Goal: Information Seeking & Learning: Check status

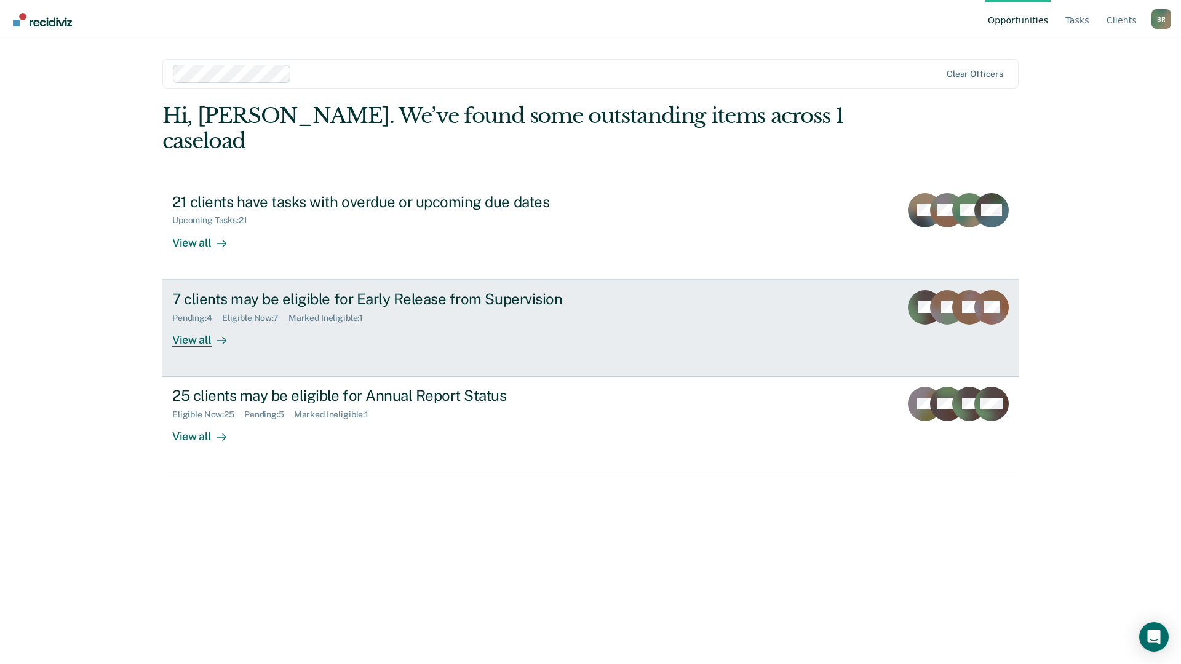
click at [281, 303] on div "7 clients may be eligible for Early Release from Supervision Pending : 4 Eligib…" at bounding box center [402, 318] width 461 height 57
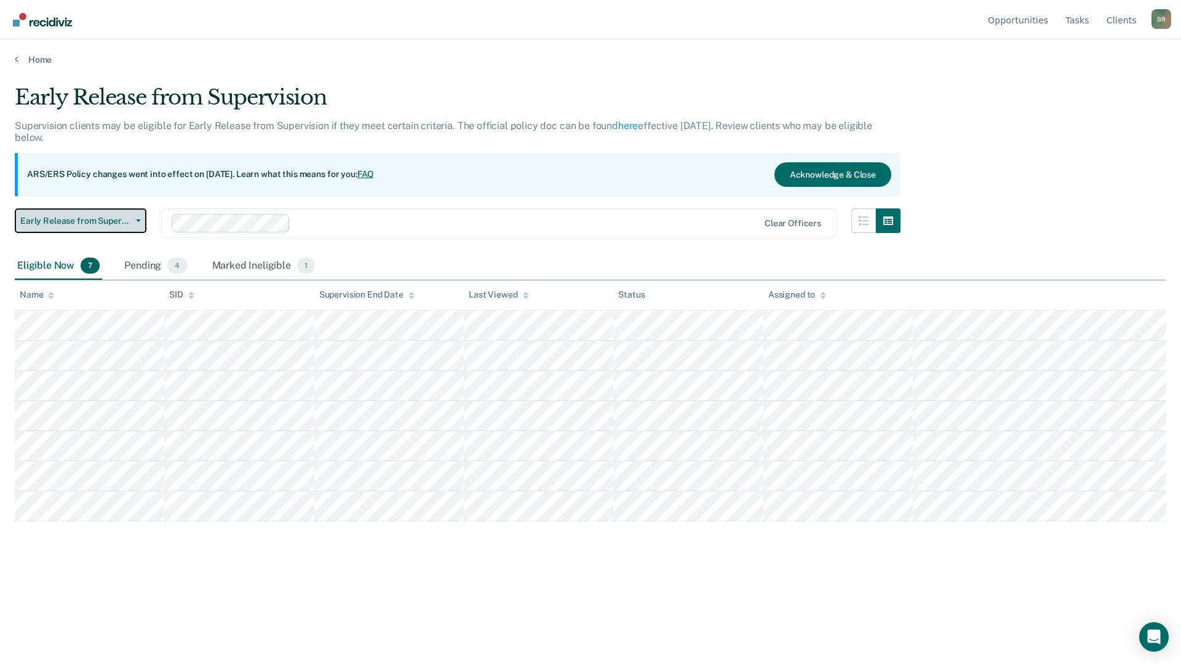
click at [139, 220] on icon "button" at bounding box center [138, 221] width 5 height 2
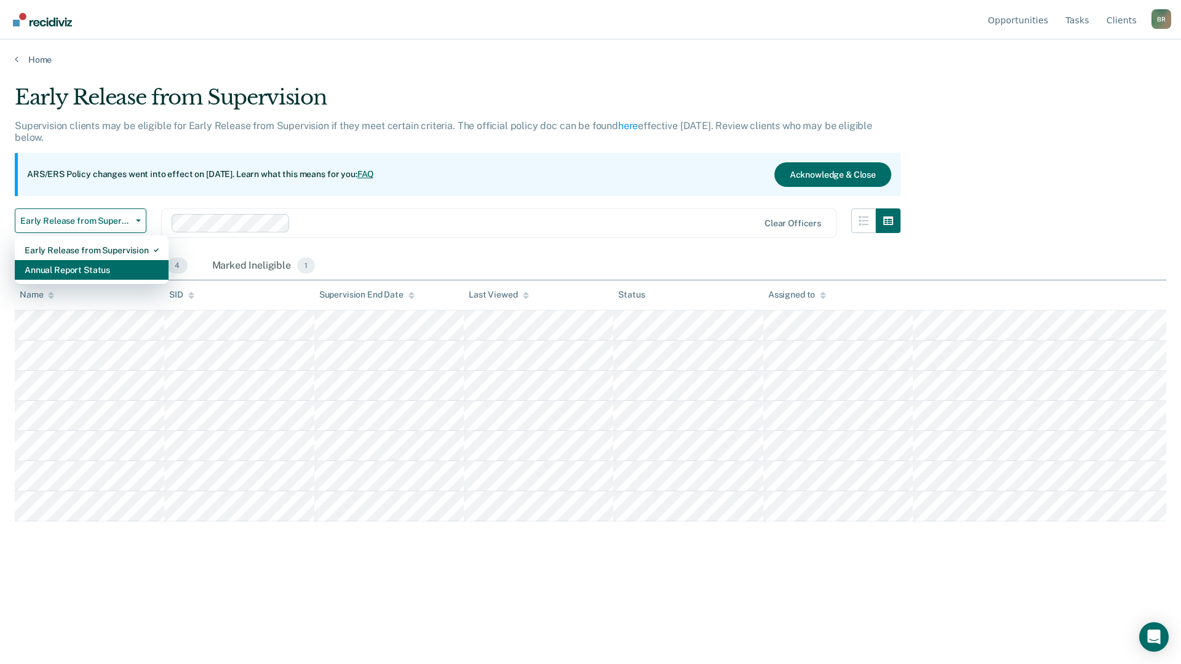
click at [64, 273] on div "Annual Report Status" at bounding box center [92, 270] width 134 height 20
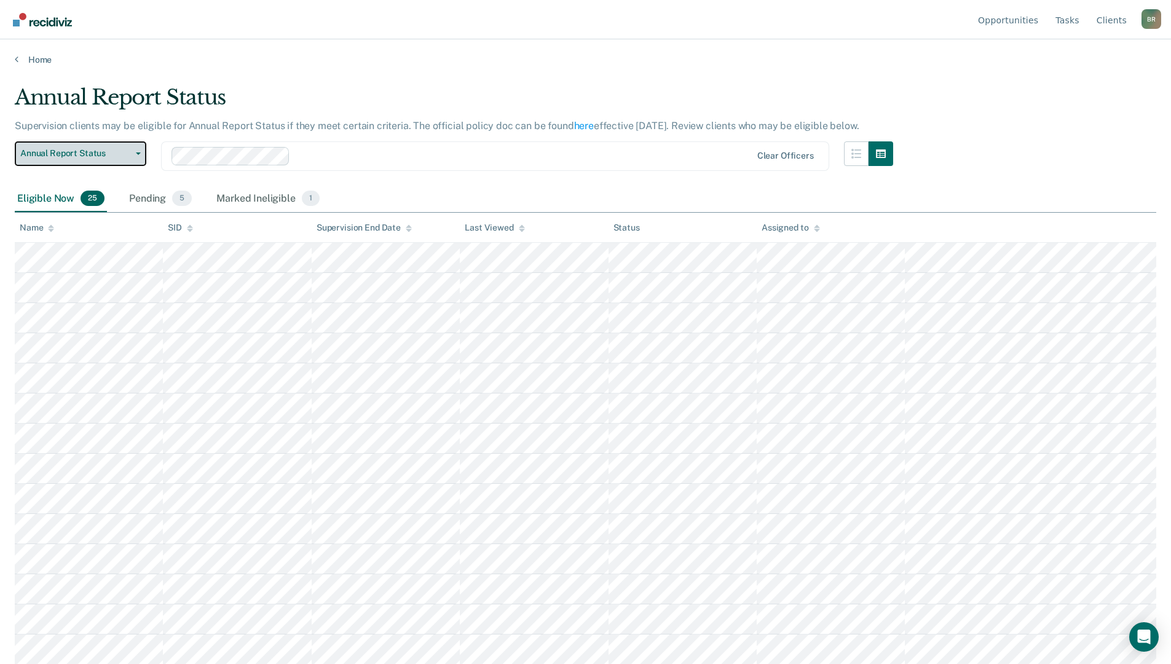
click at [138, 156] on button "Annual Report Status" at bounding box center [81, 153] width 132 height 25
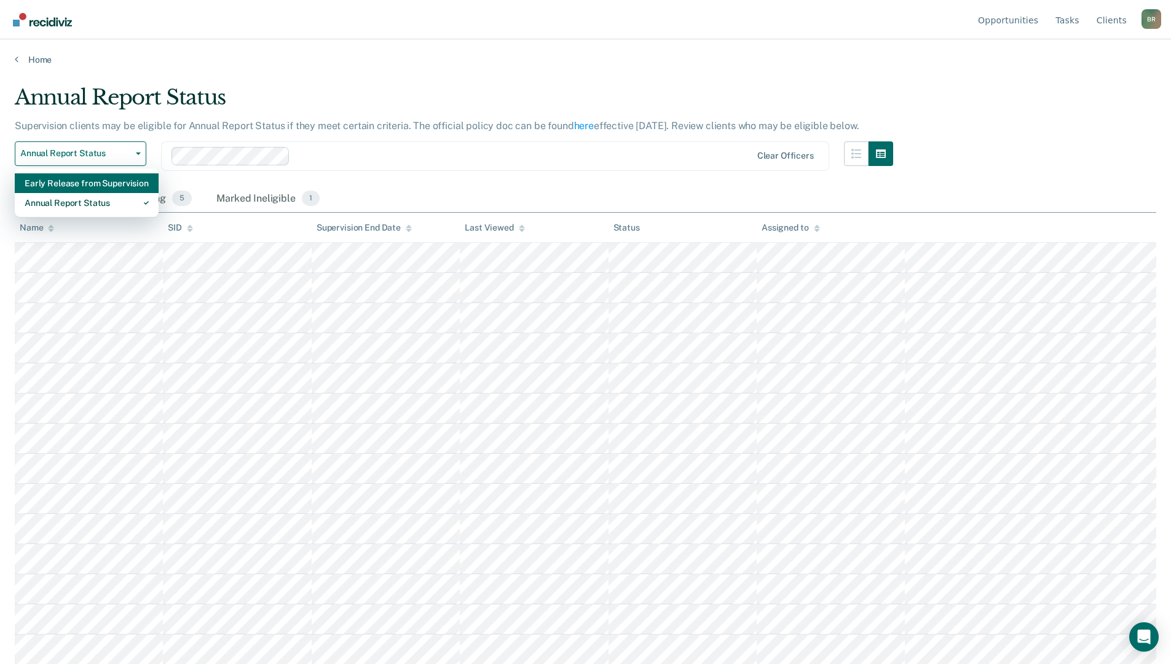
click at [74, 181] on div "Early Release from Supervision" at bounding box center [87, 183] width 124 height 20
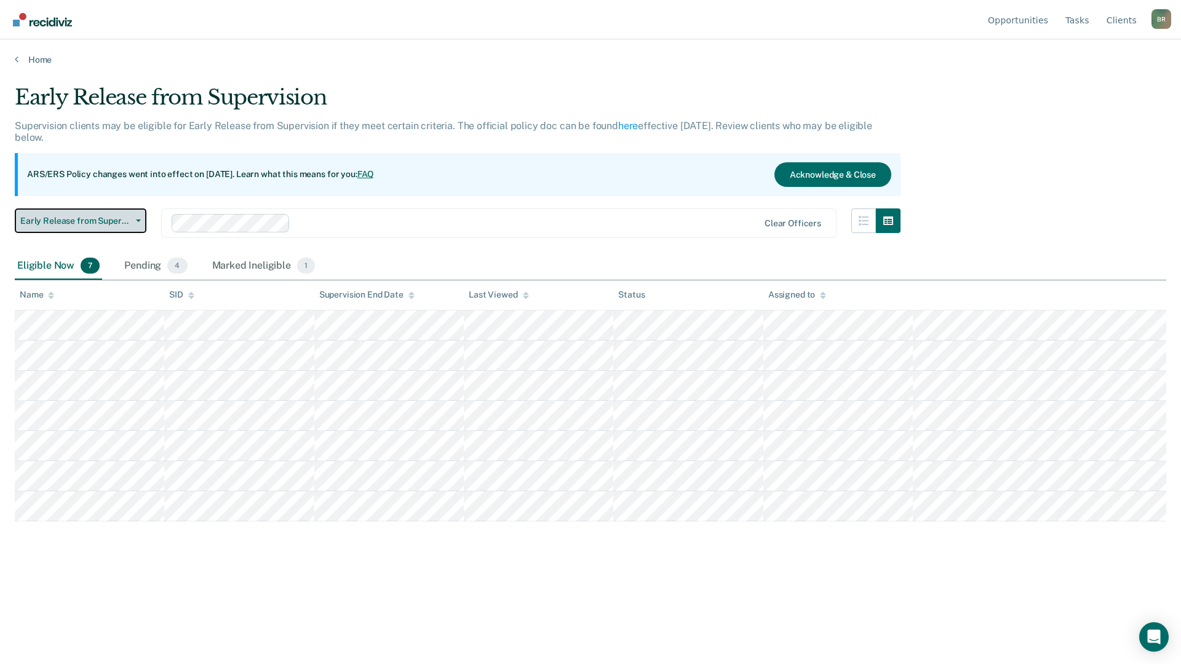
click at [143, 221] on button "Early Release from Supervision" at bounding box center [81, 220] width 132 height 25
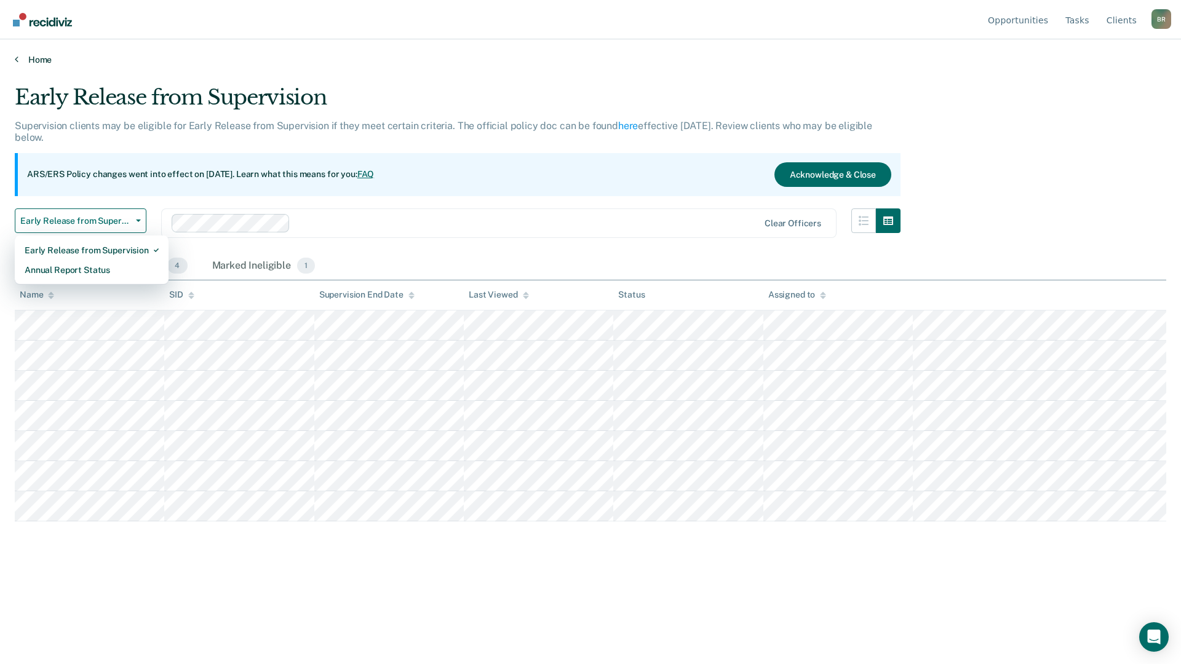
click at [15, 59] on icon at bounding box center [17, 59] width 4 height 10
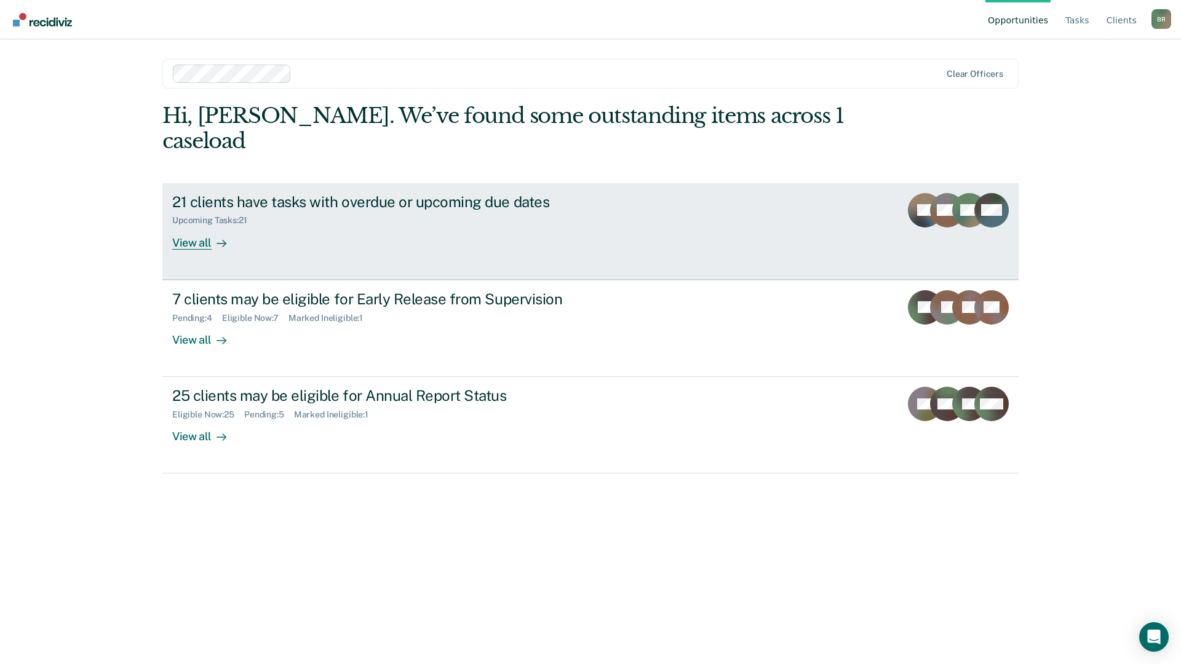
click at [368, 183] on link "21 clients have tasks with overdue or upcoming due dates Upcoming Tasks : 21 Vi…" at bounding box center [590, 231] width 856 height 97
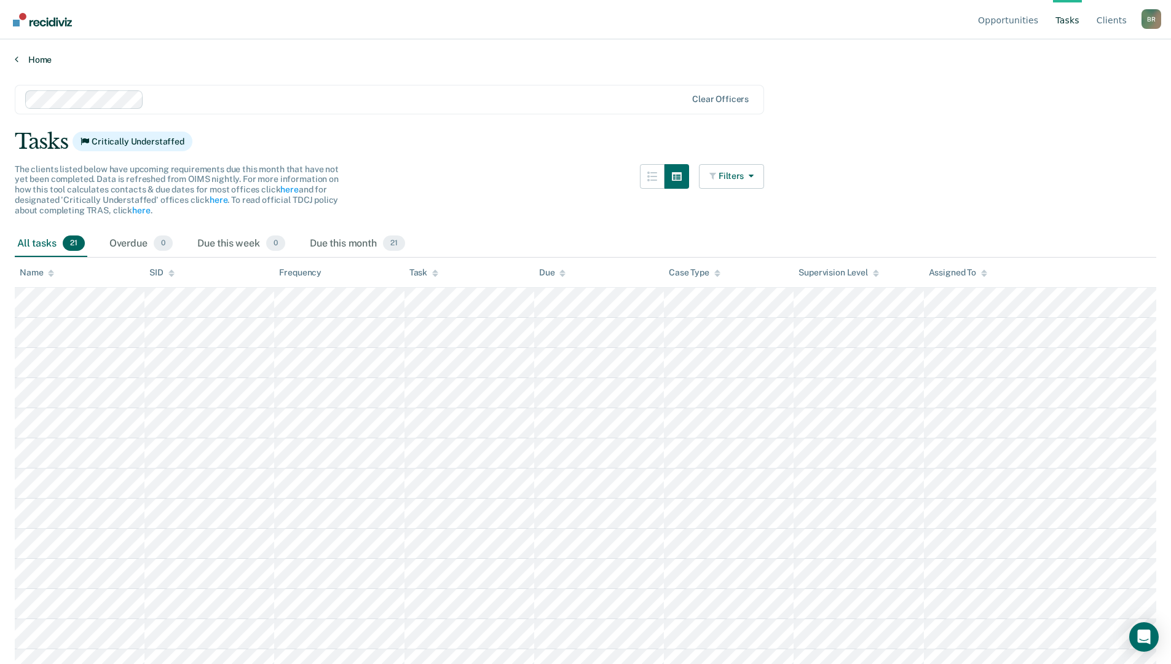
click at [15, 57] on icon at bounding box center [17, 59] width 4 height 10
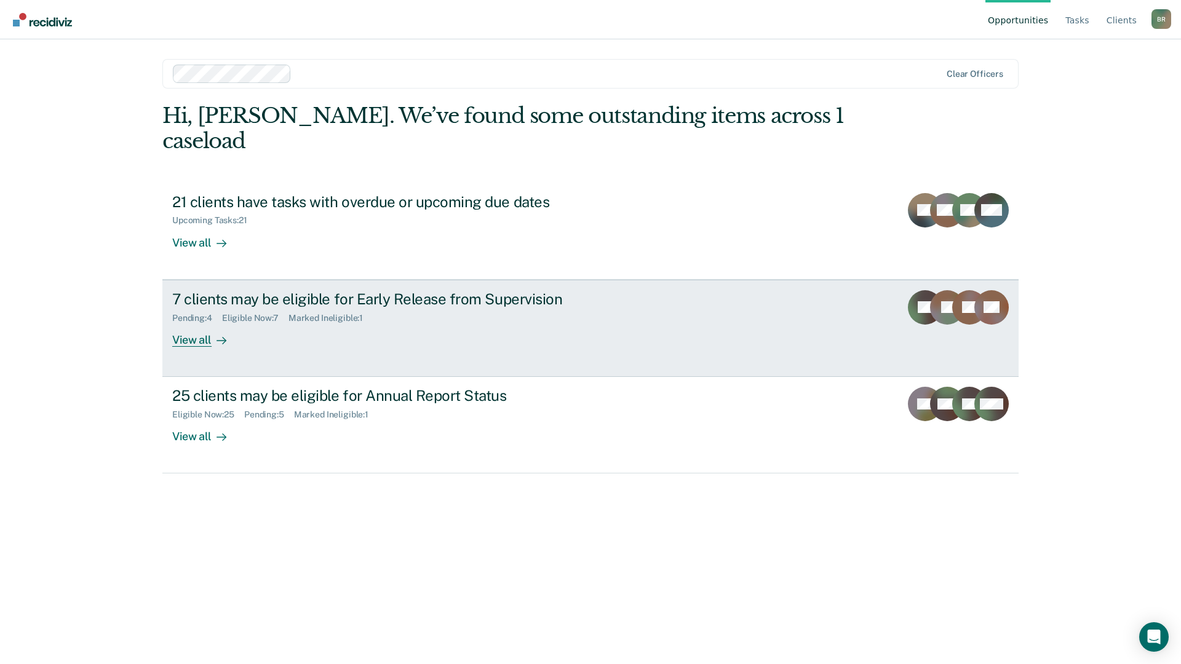
click at [304, 313] on div "Marked Ineligible : 1" at bounding box center [330, 318] width 84 height 10
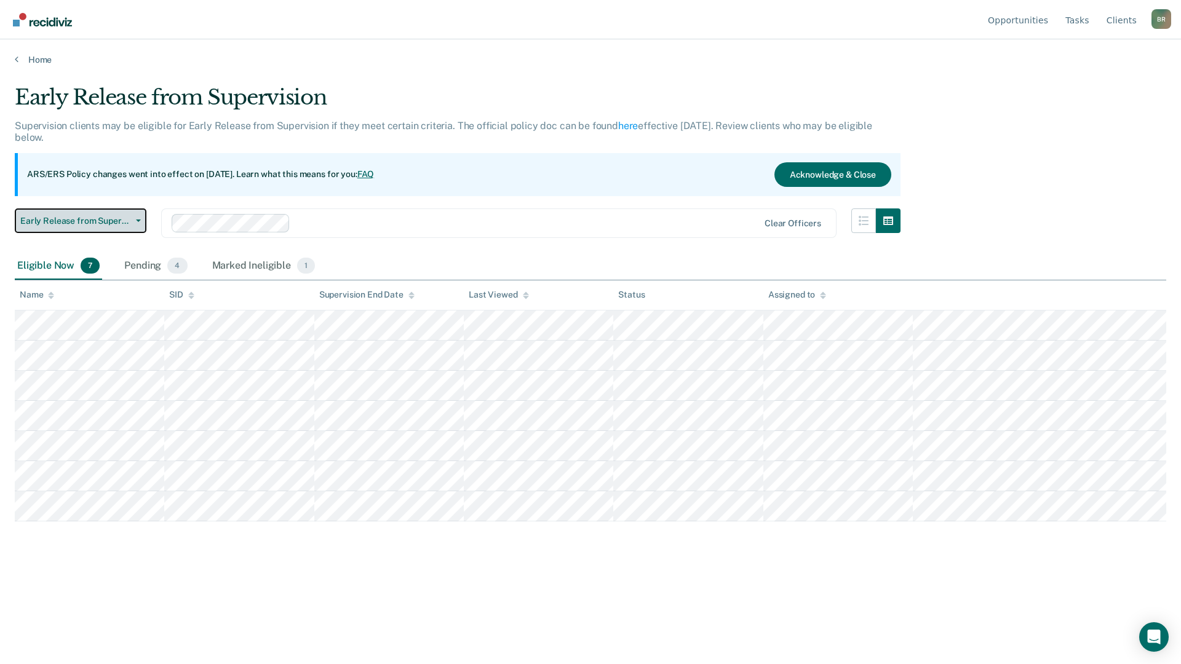
click at [136, 222] on button "Early Release from Supervision" at bounding box center [81, 220] width 132 height 25
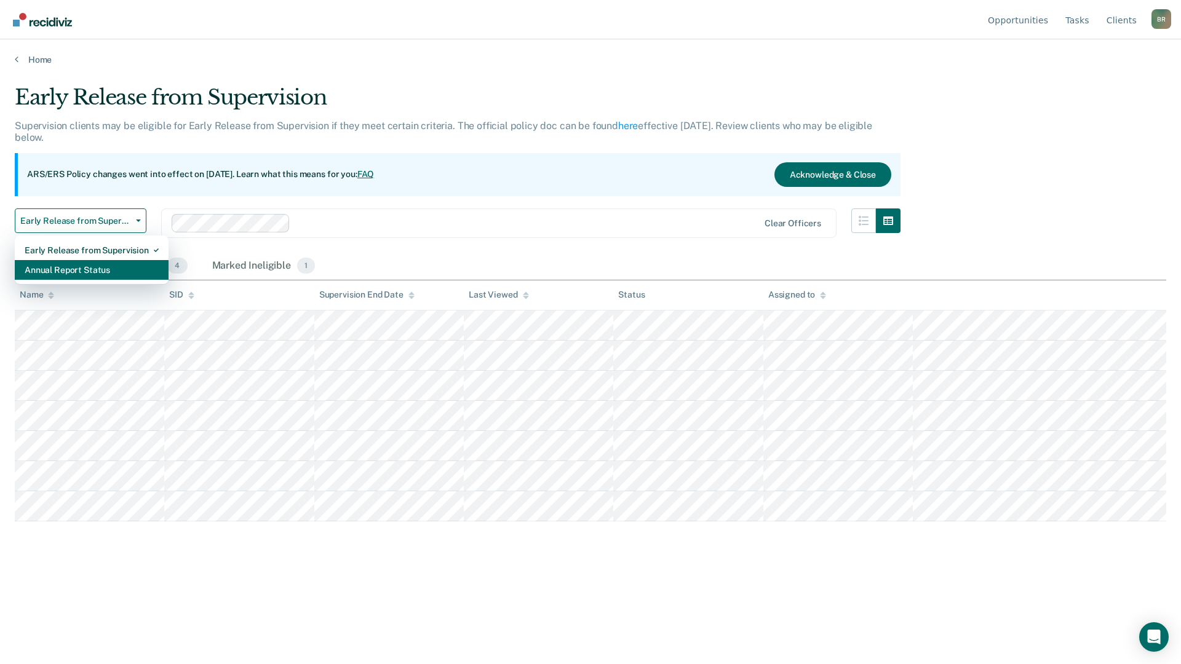
click at [38, 267] on div "Annual Report Status" at bounding box center [92, 270] width 134 height 20
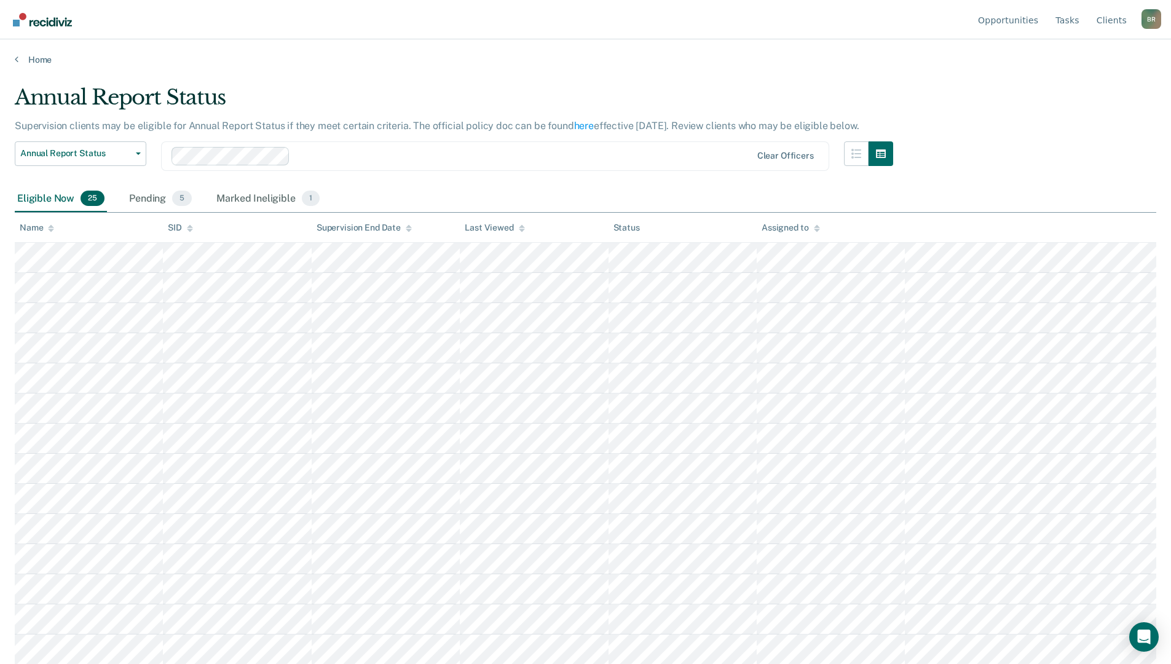
drag, startPoint x: 672, startPoint y: 37, endPoint x: 678, endPoint y: 53, distance: 17.1
click at [678, 53] on div "Opportunities Tasks Client s [PERSON_NAME] B R Profile How it works Log Out Hom…" at bounding box center [585, 332] width 1171 height 664
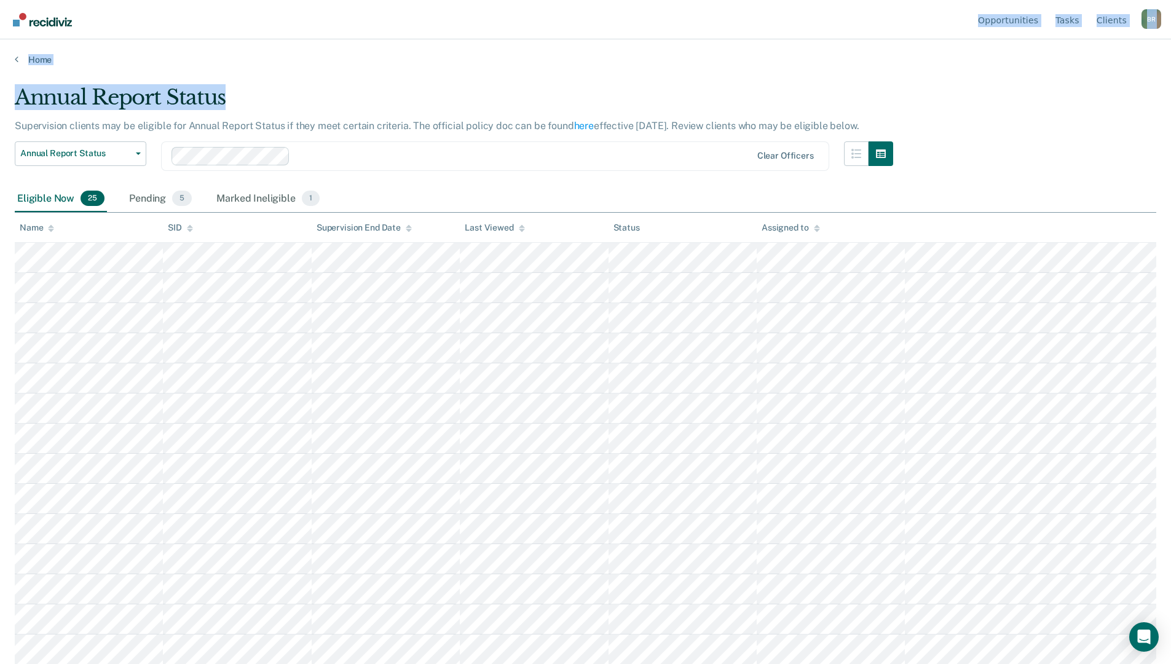
drag, startPoint x: 881, startPoint y: 33, endPoint x: 881, endPoint y: 73, distance: 39.4
click at [881, 73] on div "Opportunities Tasks Client s [PERSON_NAME] B R Profile How it works Log Out Hom…" at bounding box center [585, 332] width 1171 height 664
drag, startPoint x: 881, startPoint y: 73, endPoint x: 863, endPoint y: 30, distance: 46.4
click at [863, 30] on nav "Opportunities Tasks Client s [PERSON_NAME] B R Profile How it works Log Out" at bounding box center [586, 19] width 1152 height 39
drag, startPoint x: 865, startPoint y: 22, endPoint x: 858, endPoint y: 51, distance: 30.1
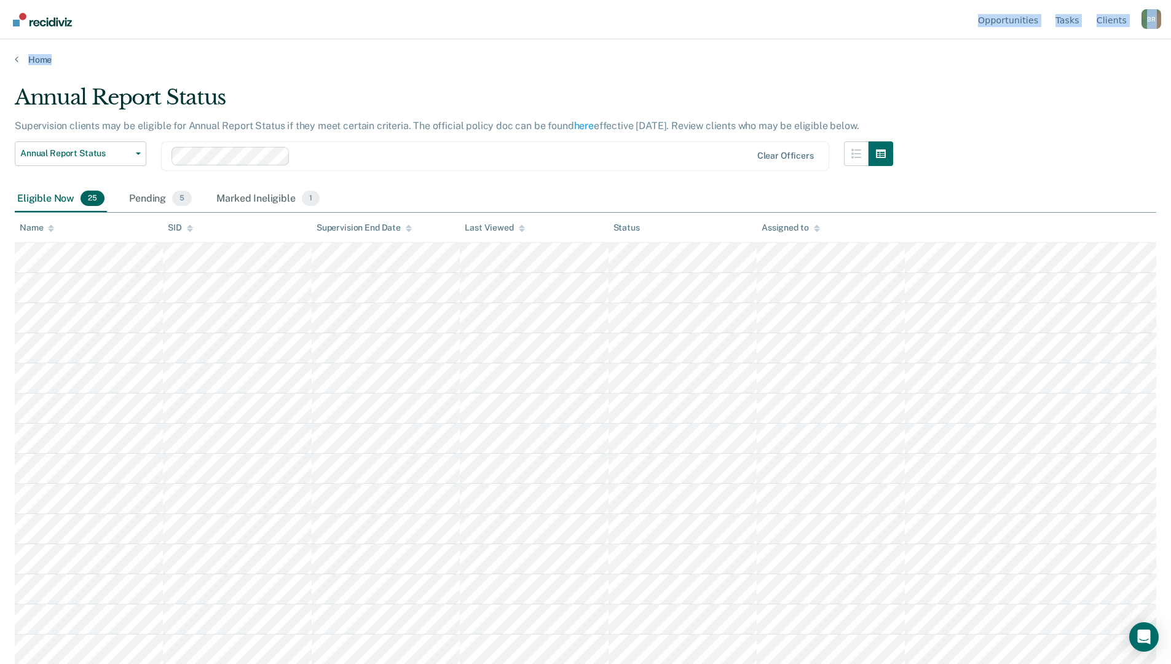
click at [858, 51] on div "Opportunities Tasks Client s [PERSON_NAME] B R Profile How it works Log Out Hom…" at bounding box center [585, 332] width 1171 height 664
drag, startPoint x: 858, startPoint y: 51, endPoint x: 835, endPoint y: 15, distance: 43.2
click at [835, 15] on nav "Opportunities Tasks Client s [PERSON_NAME] B R Profile How it works Log Out" at bounding box center [586, 19] width 1152 height 39
click at [1156, 18] on div "B R" at bounding box center [1152, 19] width 20 height 20
click at [1072, 93] on link "Log Out" at bounding box center [1102, 97] width 79 height 10
